Goal: Navigation & Orientation: Find specific page/section

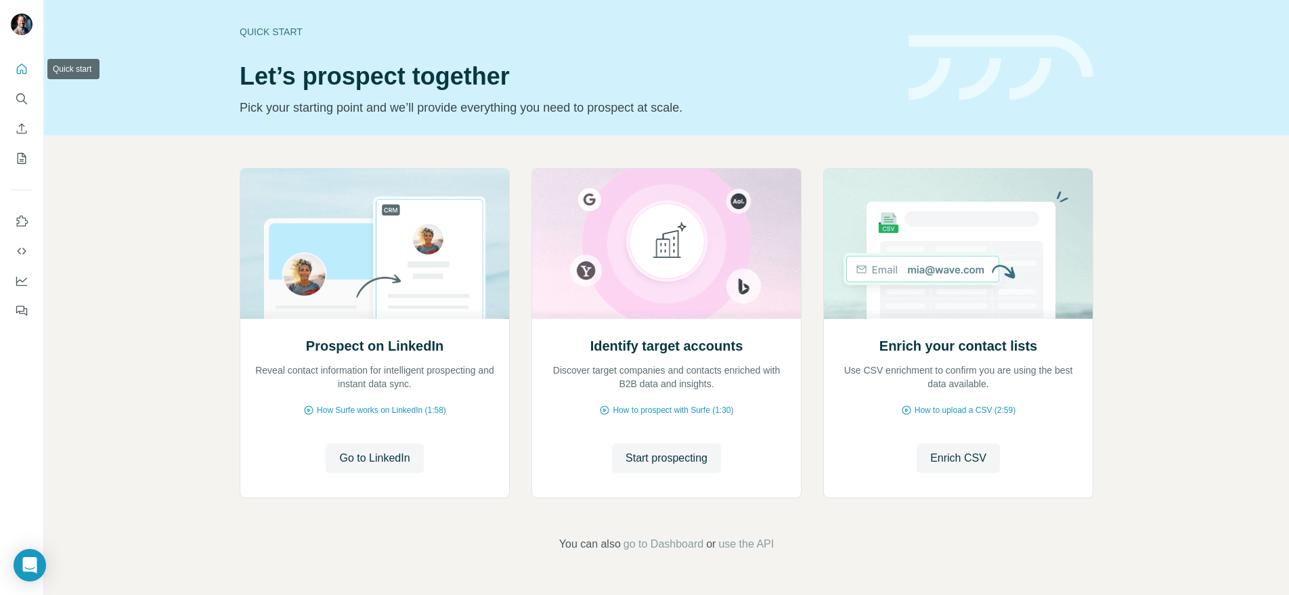
click at [17, 68] on icon "Quick start" at bounding box center [22, 69] width 10 height 10
click at [674, 542] on span "go to Dashboard" at bounding box center [663, 544] width 80 height 16
